Goal: Find specific page/section: Find specific page/section

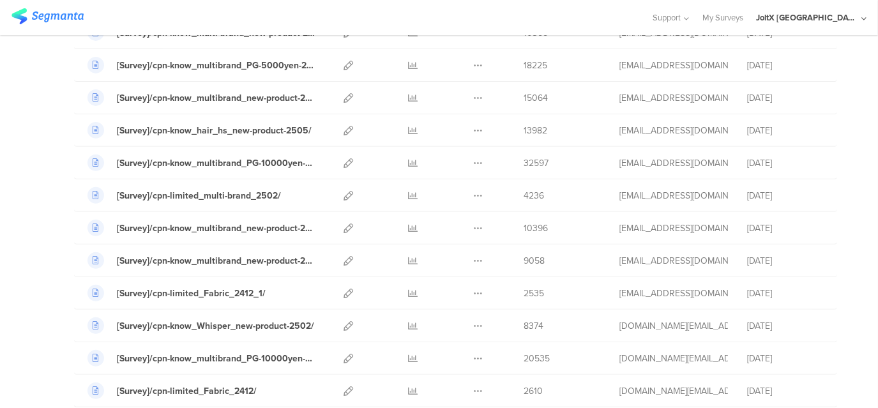
scroll to position [575, 0]
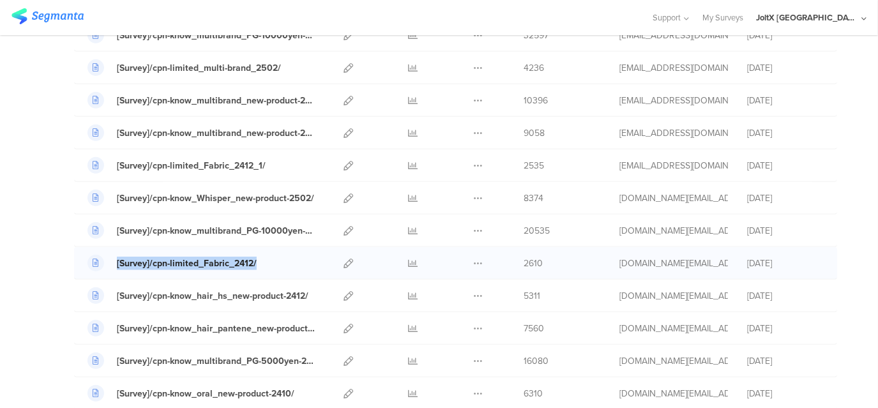
drag, startPoint x: 266, startPoint y: 263, endPoint x: 106, endPoint y: 257, distance: 159.8
click at [106, 257] on div "[Survey]/cpn-limited_Fabric_2412/" at bounding box center [202, 263] width 228 height 17
copy link "[Survey]/cpn-limited_Fabric_2412/"
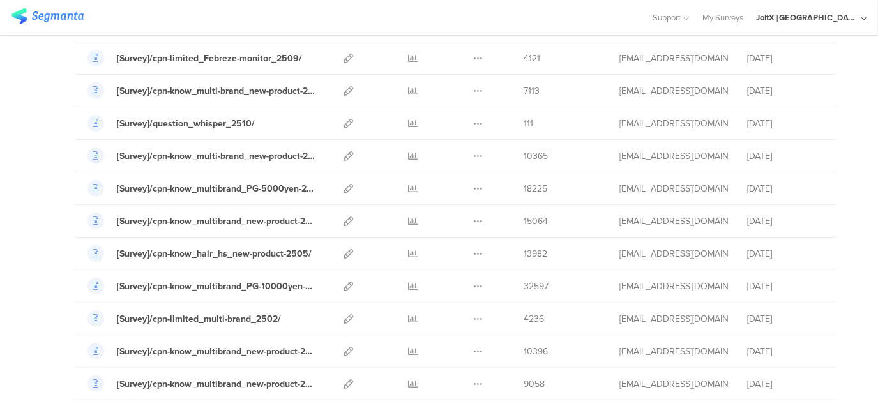
scroll to position [319, 0]
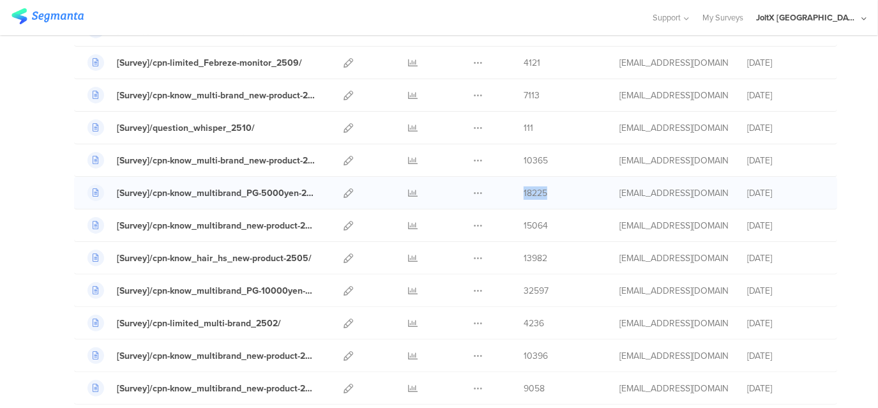
drag, startPoint x: 538, startPoint y: 196, endPoint x: 514, endPoint y: 195, distance: 23.7
click at [524, 195] on div "18225" at bounding box center [562, 193] width 77 height 13
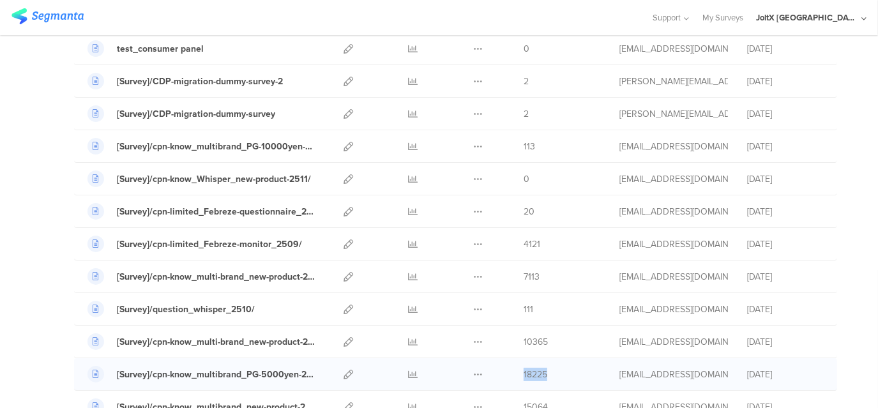
scroll to position [64, 0]
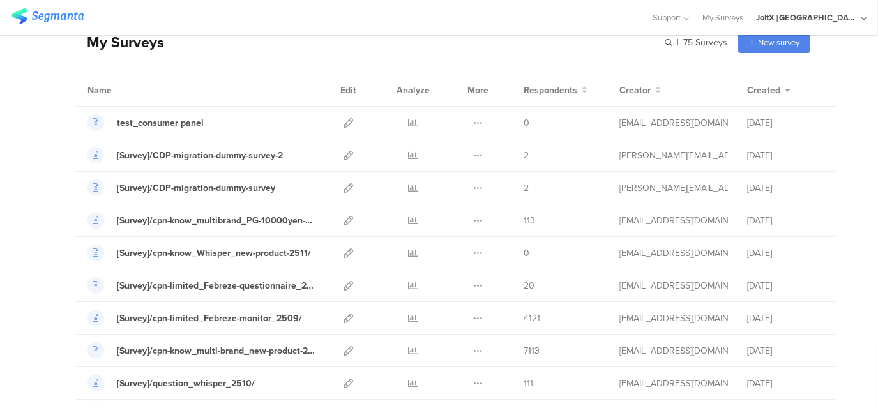
click at [528, 31] on div "Support Help Center Live Chat My Surveys JoltX [GEOGRAPHIC_DATA] ACCOUNTS JoltX…" at bounding box center [438, 17] width 855 height 35
